Goal: Navigation & Orientation: Find specific page/section

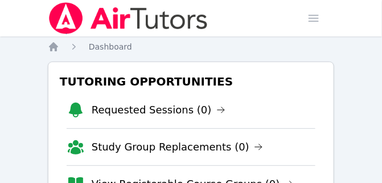
drag, startPoint x: 671, startPoint y: 0, endPoint x: 23, endPoint y: 141, distance: 663.8
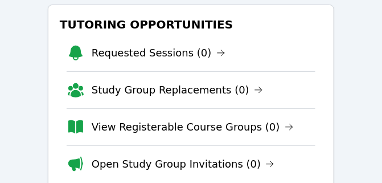
scroll to position [56, 0]
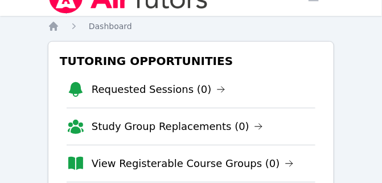
scroll to position [27, 0]
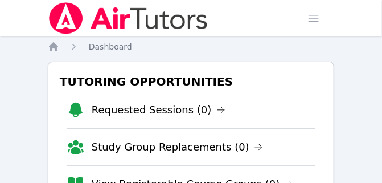
click at [372, 2] on nav "Home Sessions Study Groups Students Messages Open user menu [PERSON_NAME]'[PERS…" at bounding box center [191, 18] width 382 height 36
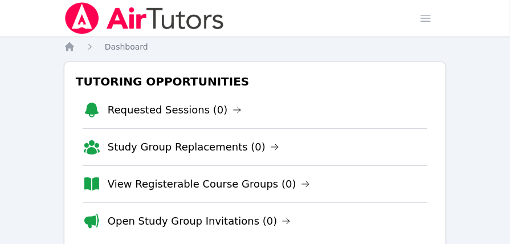
click at [149, 30] on img at bounding box center [144, 18] width 161 height 32
